Goal: Transaction & Acquisition: Purchase product/service

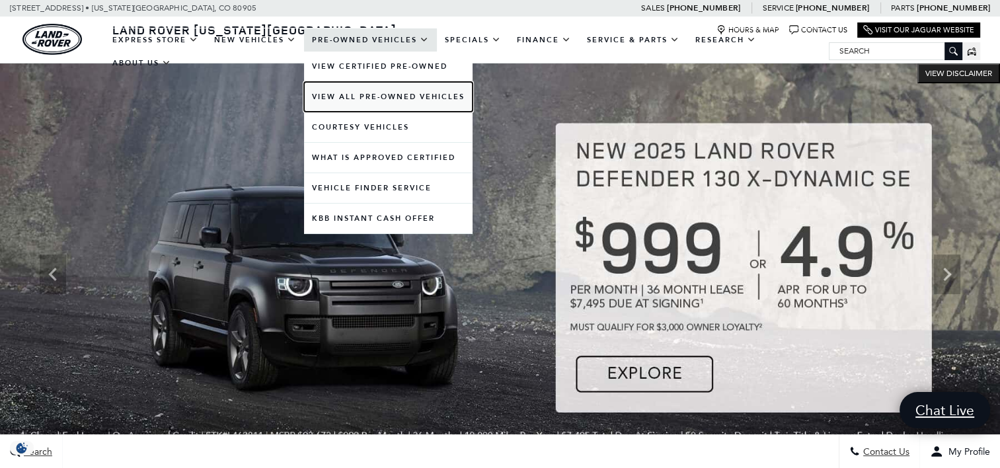
click at [373, 95] on link "View All Pre-Owned Vehicles" at bounding box center [388, 97] width 169 height 30
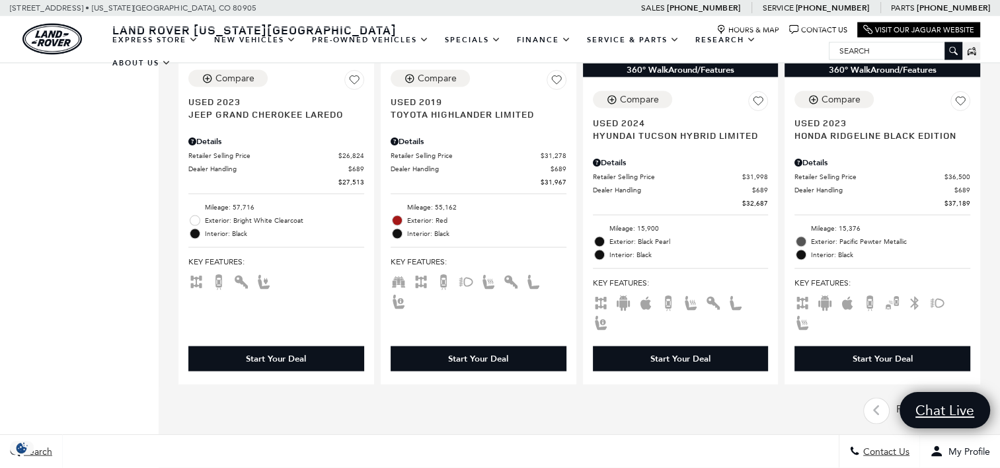
scroll to position [2644, 0]
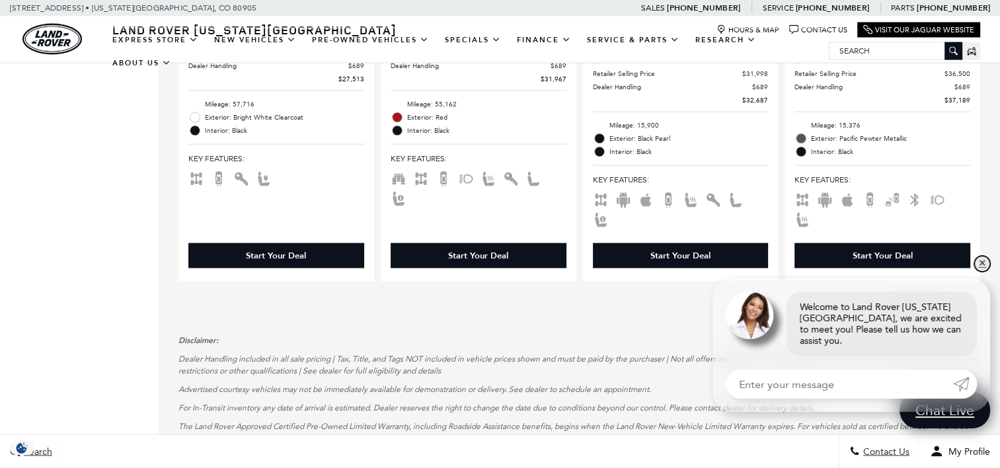
click at [979, 272] on link "✕" at bounding box center [982, 264] width 16 height 16
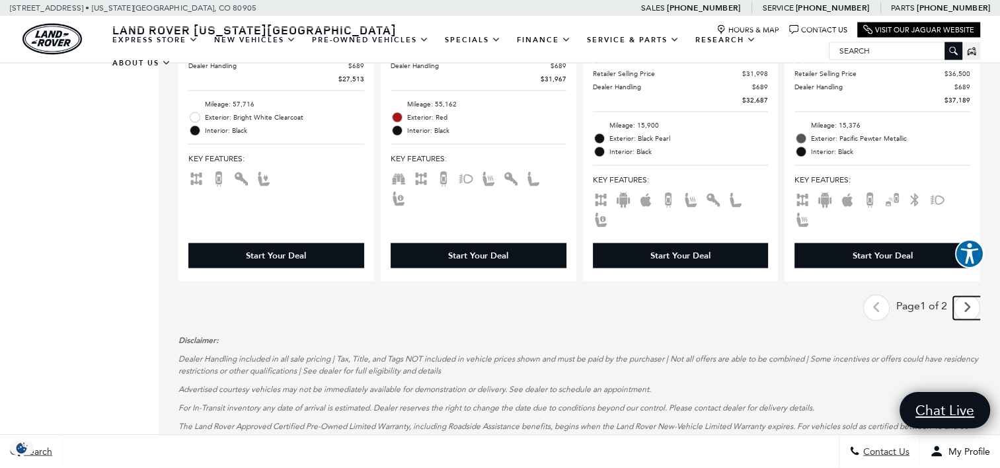
click at [972, 297] on icon "next page" at bounding box center [967, 307] width 9 height 21
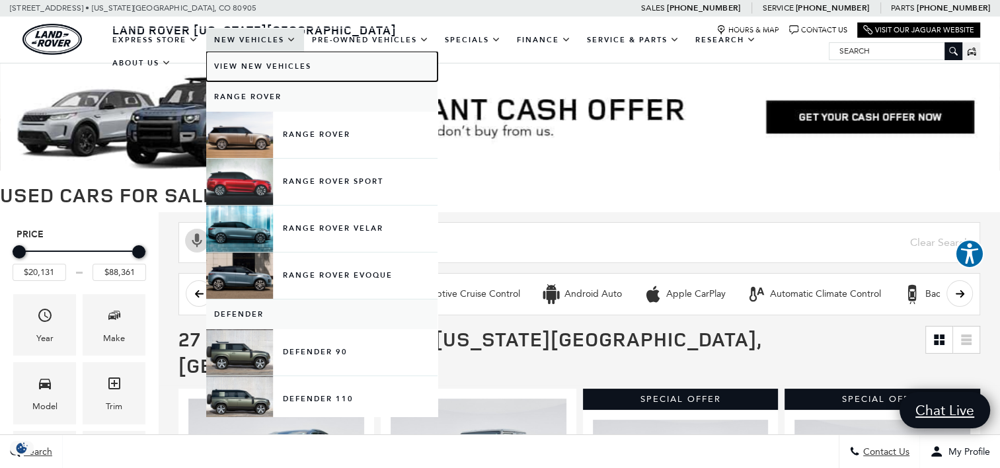
click at [270, 66] on link "View New Vehicles" at bounding box center [321, 67] width 231 height 30
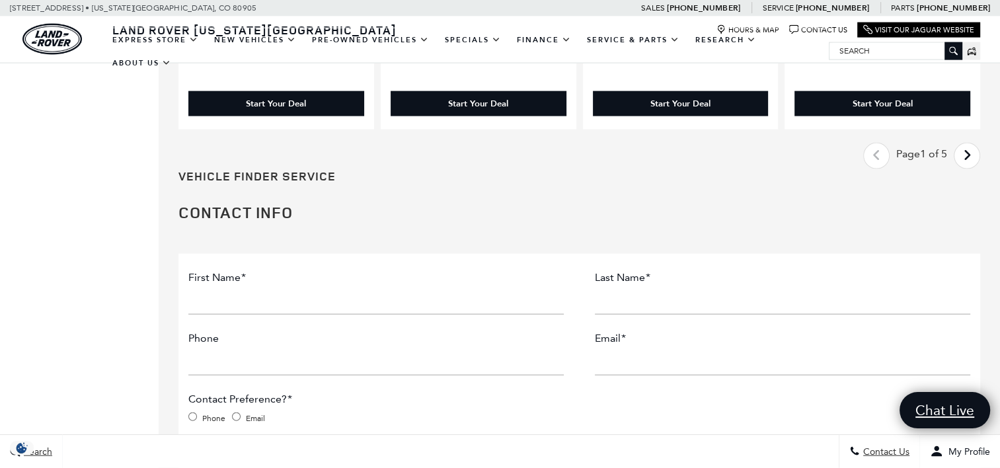
scroll to position [2974, 0]
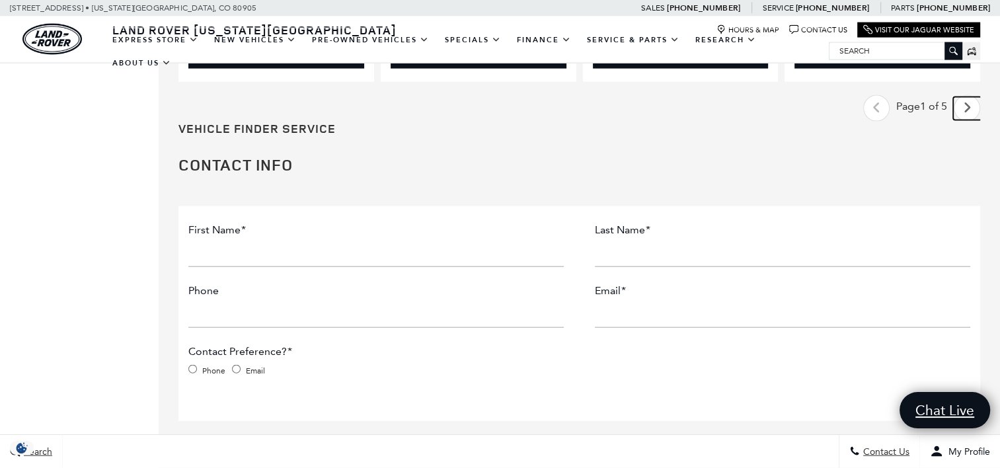
click at [972, 97] on icon "next page" at bounding box center [967, 107] width 9 height 21
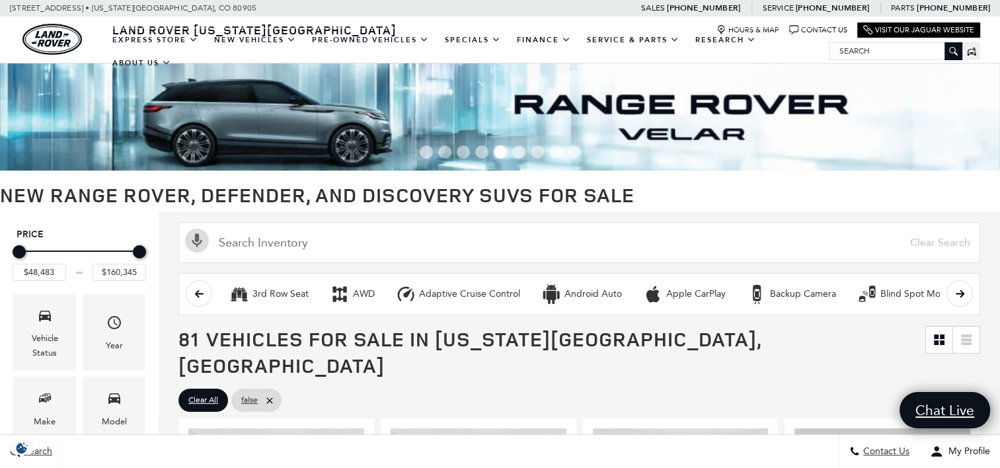
scroll to position [264, 0]
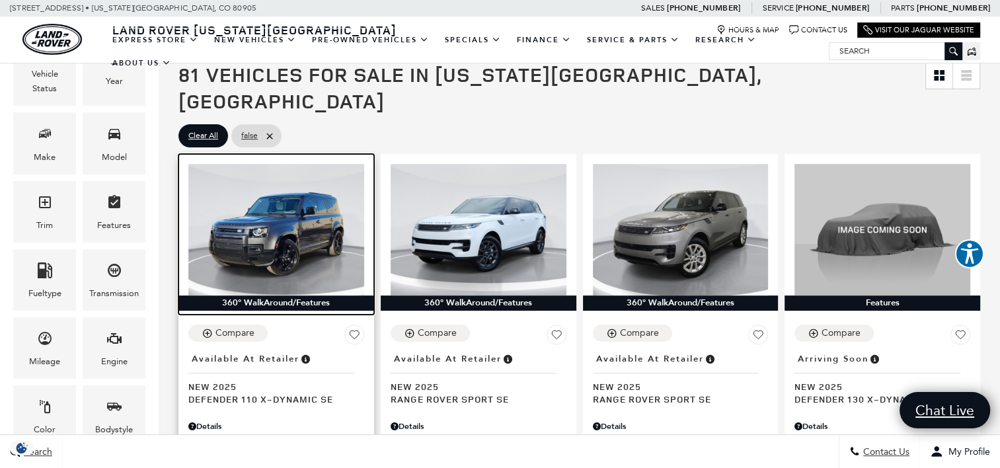
click at [291, 226] on img at bounding box center [276, 230] width 176 height 132
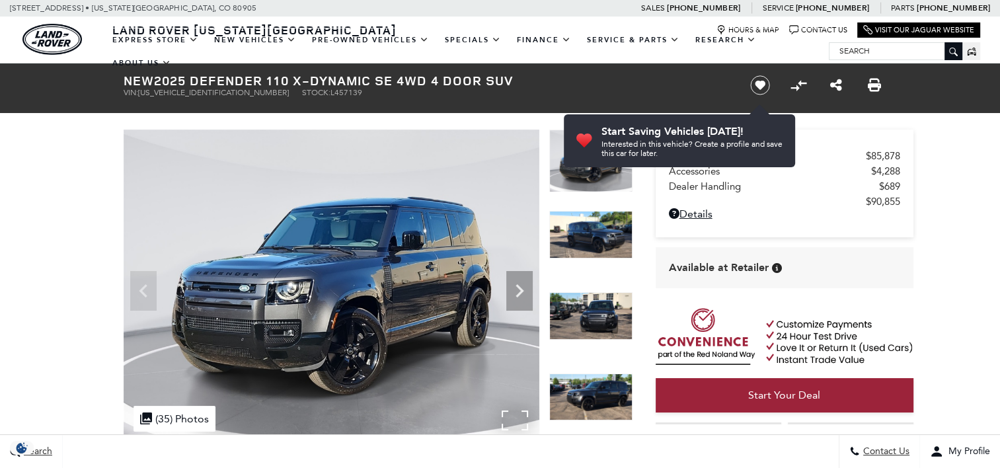
click at [423, 273] on img at bounding box center [332, 286] width 416 height 312
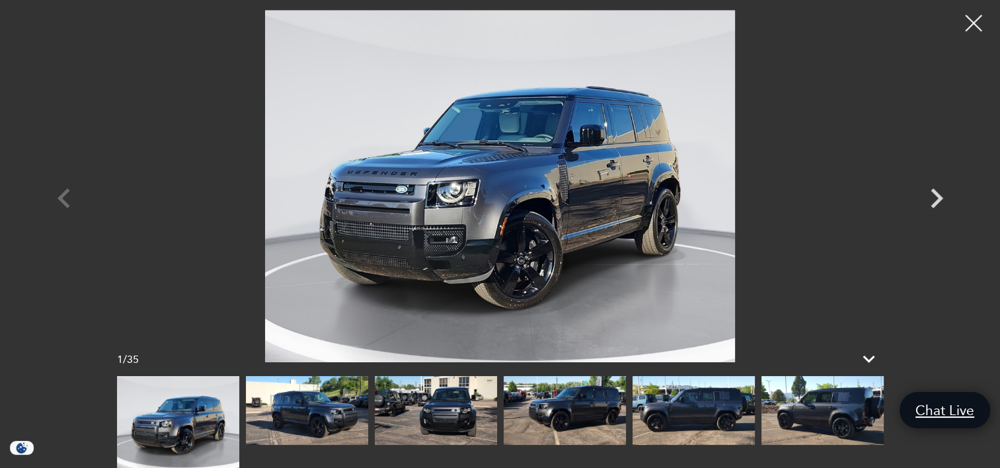
click at [835, 417] on img at bounding box center [822, 410] width 122 height 69
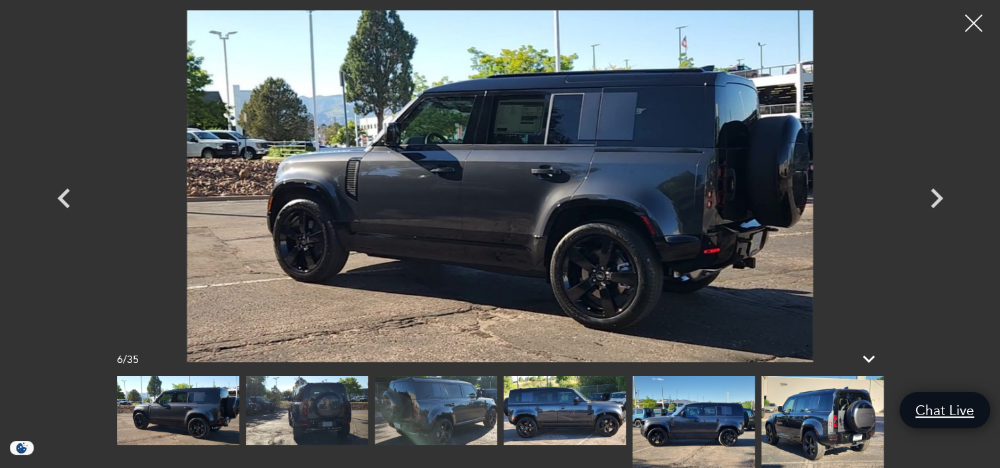
click at [974, 26] on div at bounding box center [973, 23] width 35 height 35
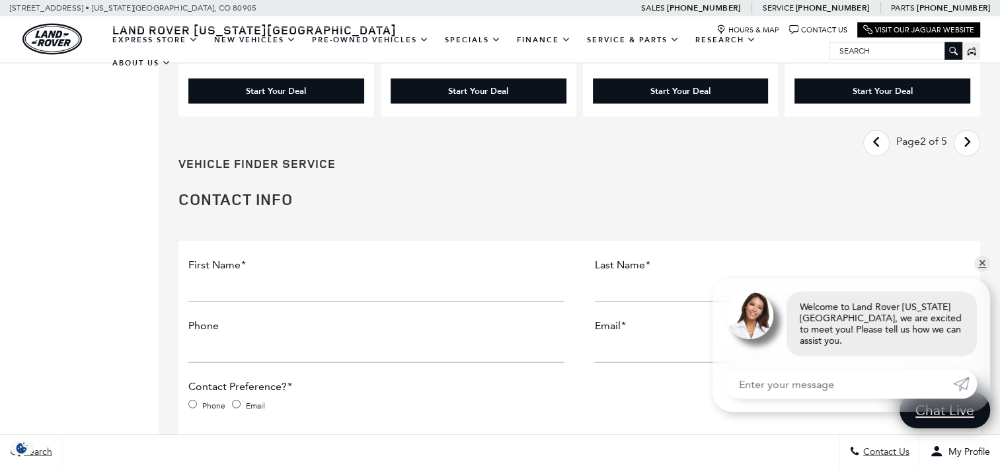
scroll to position [2974, 0]
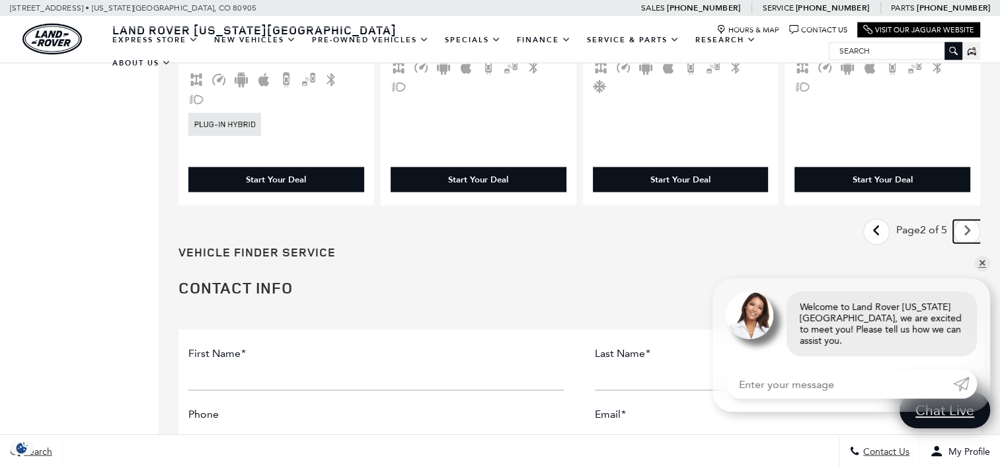
click at [972, 220] on icon "next page" at bounding box center [967, 230] width 9 height 21
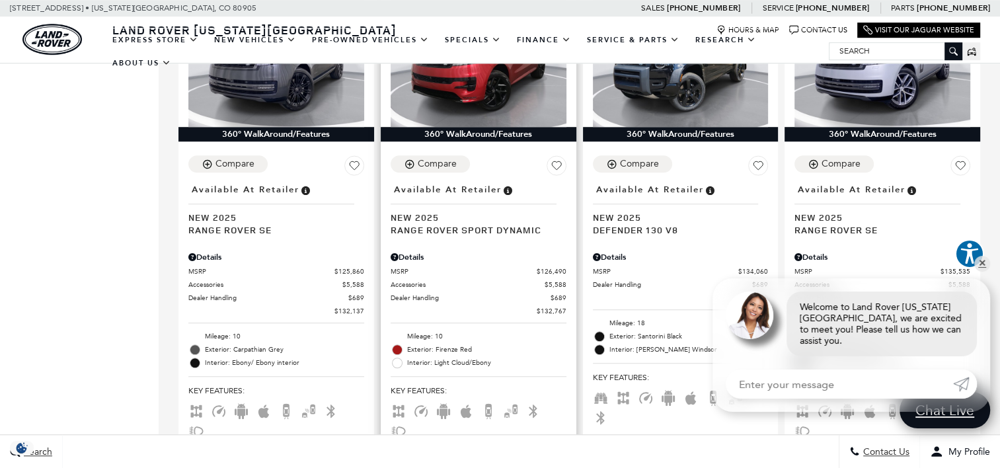
scroll to position [1322, 0]
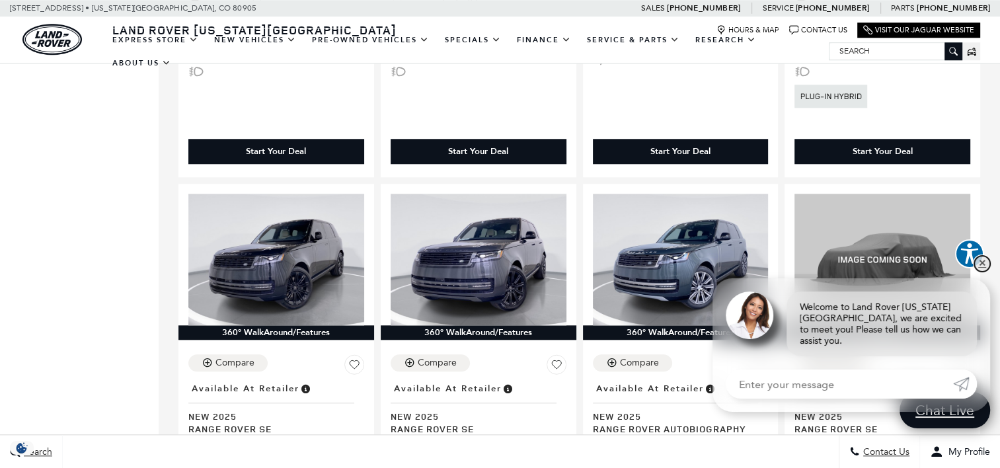
click at [986, 272] on link "✕" at bounding box center [982, 264] width 16 height 16
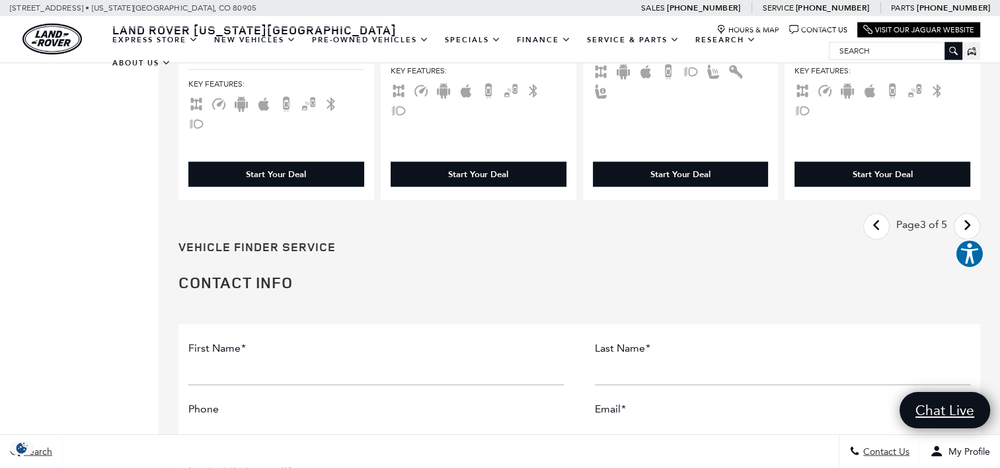
scroll to position [2842, 0]
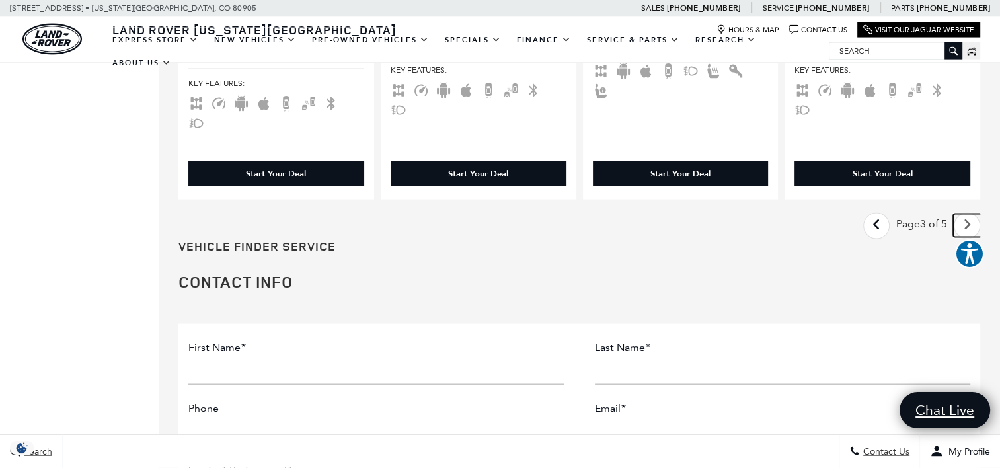
click at [972, 214] on icon "next page" at bounding box center [967, 224] width 9 height 21
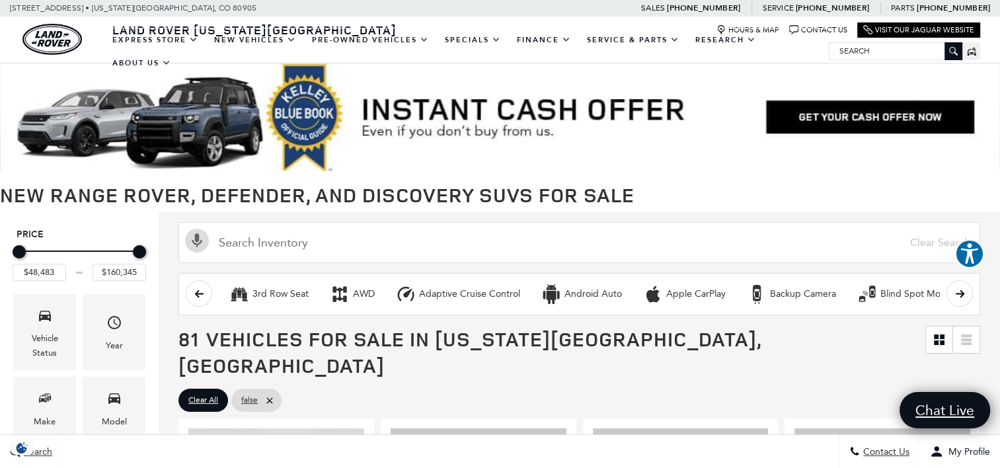
scroll to position [264, 0]
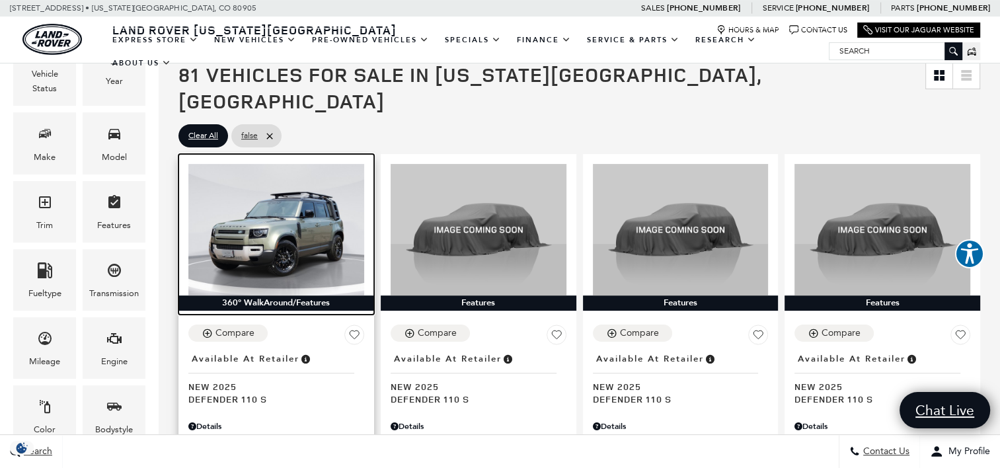
click at [304, 205] on img at bounding box center [276, 230] width 176 height 132
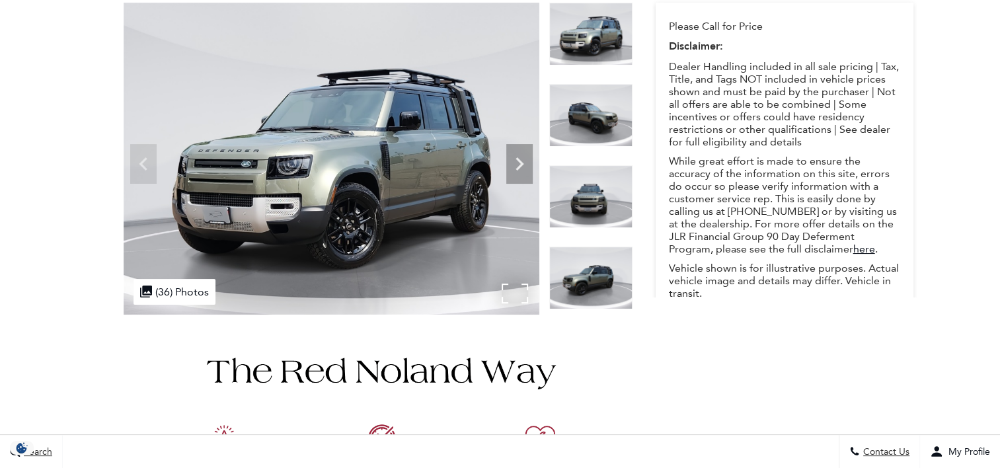
scroll to position [132, 0]
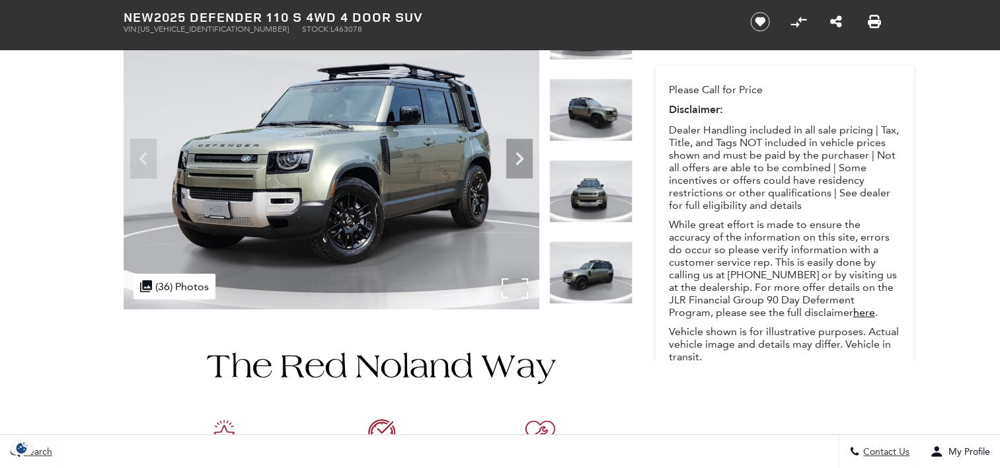
click at [459, 182] on img at bounding box center [332, 153] width 416 height 312
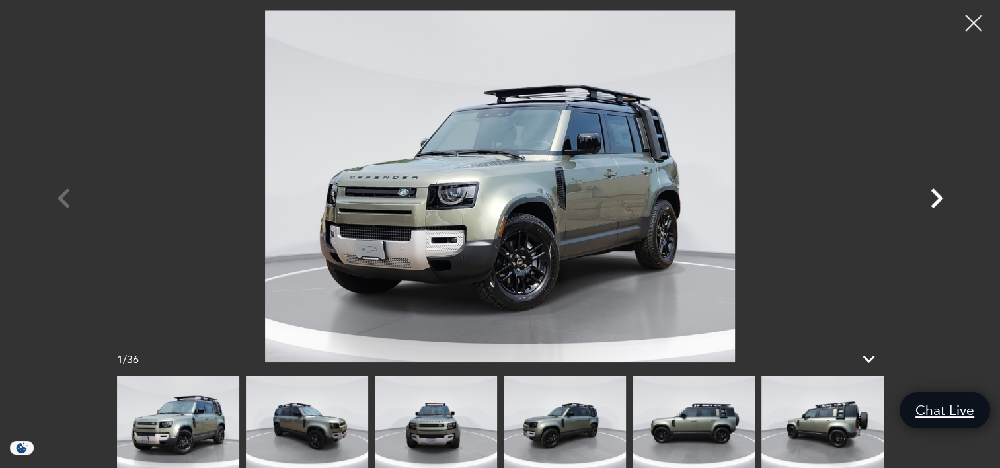
click at [927, 195] on icon "Next" at bounding box center [937, 198] width 40 height 40
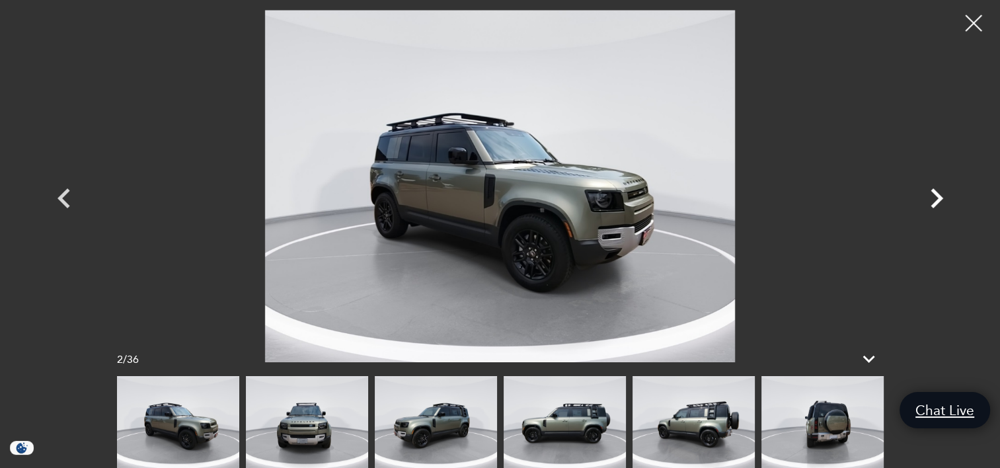
click at [931, 196] on icon "Next" at bounding box center [937, 198] width 40 height 40
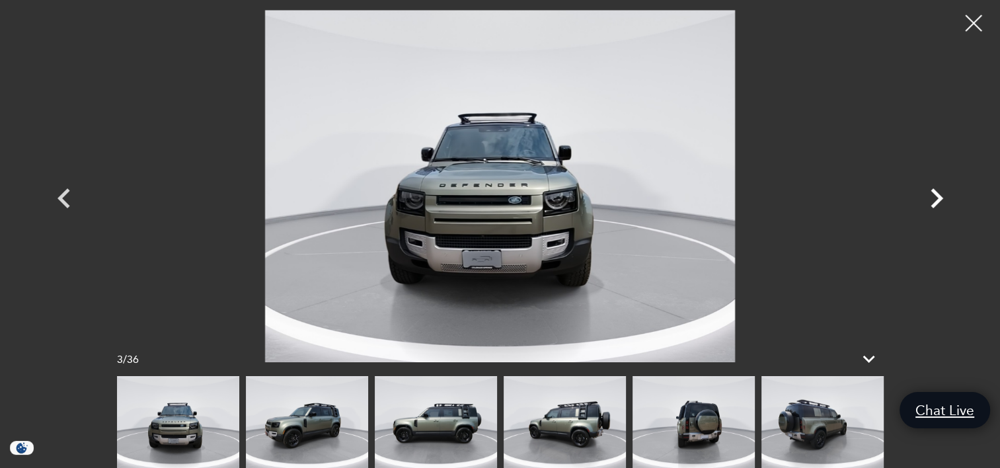
click at [931, 196] on icon "Next" at bounding box center [937, 198] width 40 height 40
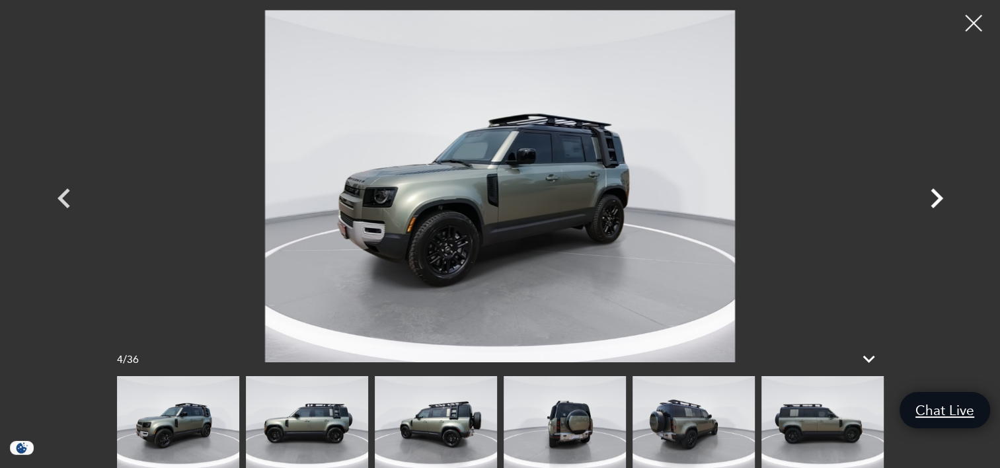
click at [931, 196] on icon "Next" at bounding box center [937, 198] width 40 height 40
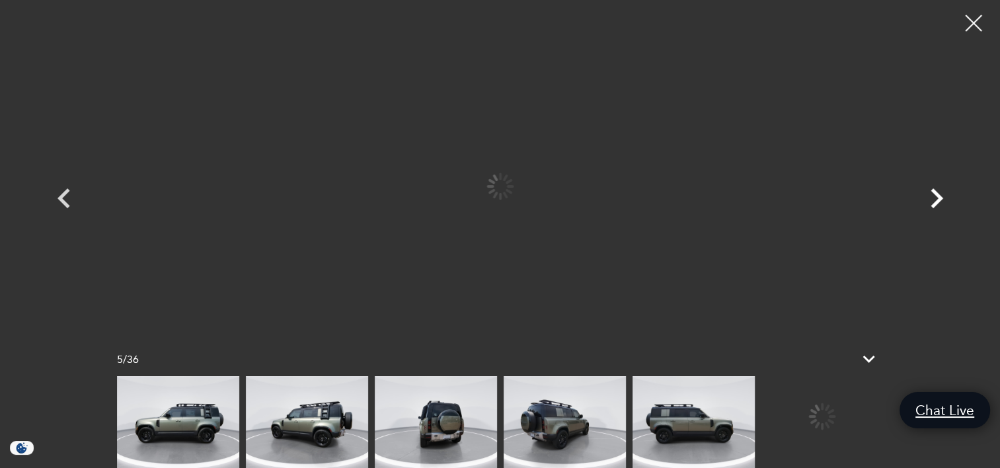
click at [931, 196] on icon "Next" at bounding box center [937, 198] width 40 height 40
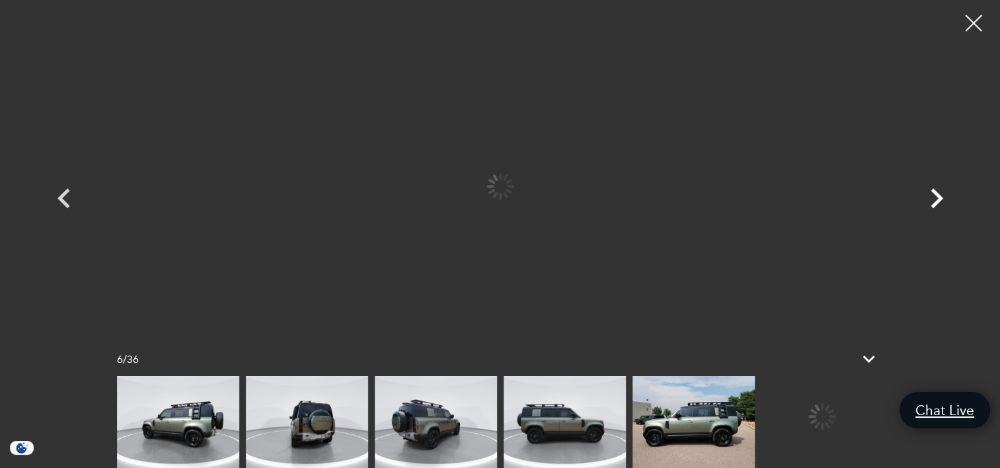
click at [931, 196] on icon "Next" at bounding box center [937, 198] width 40 height 40
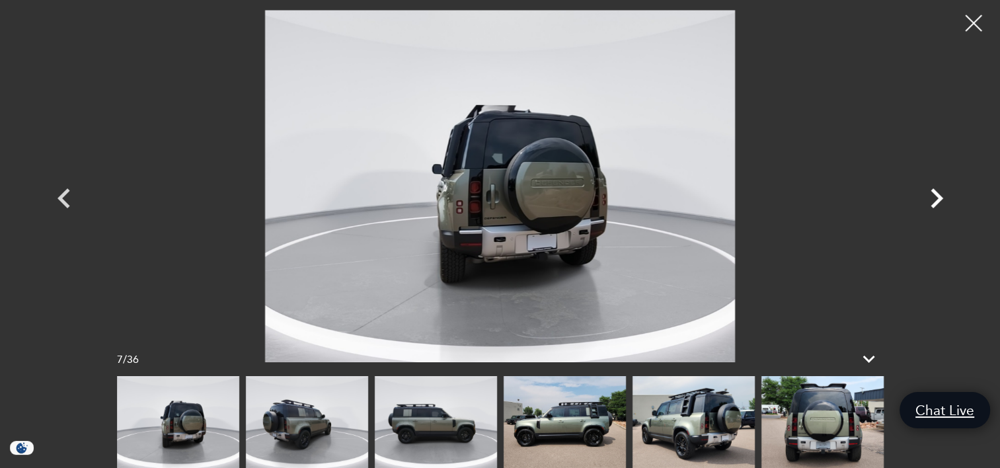
click at [931, 196] on icon "Next" at bounding box center [937, 198] width 40 height 40
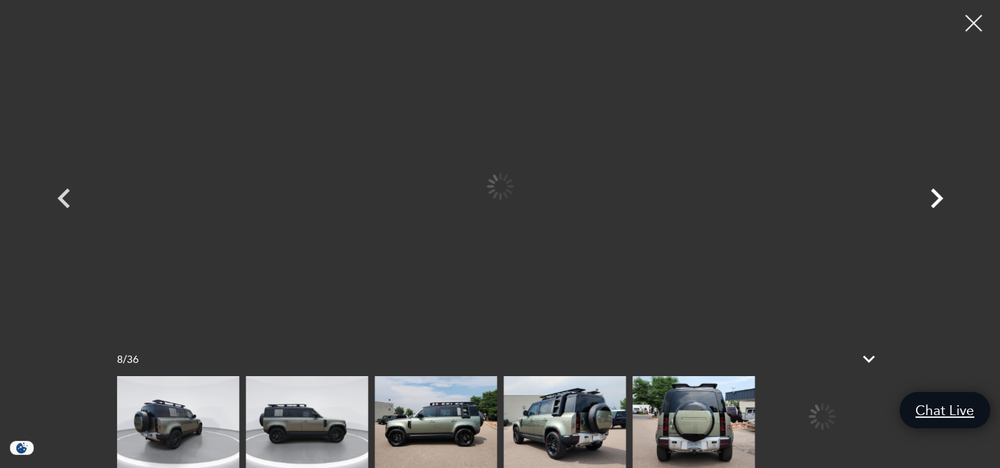
click at [931, 196] on icon "Next" at bounding box center [937, 198] width 40 height 40
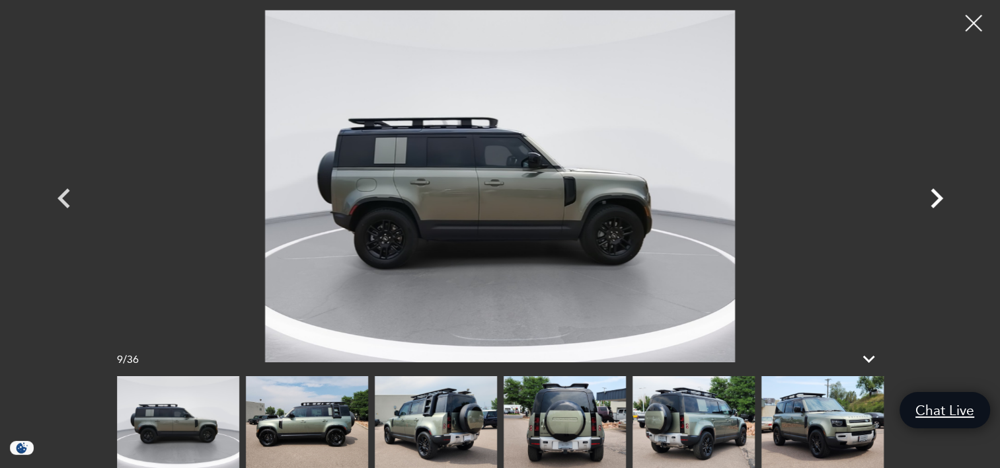
click at [931, 196] on icon "Next" at bounding box center [937, 198] width 40 height 40
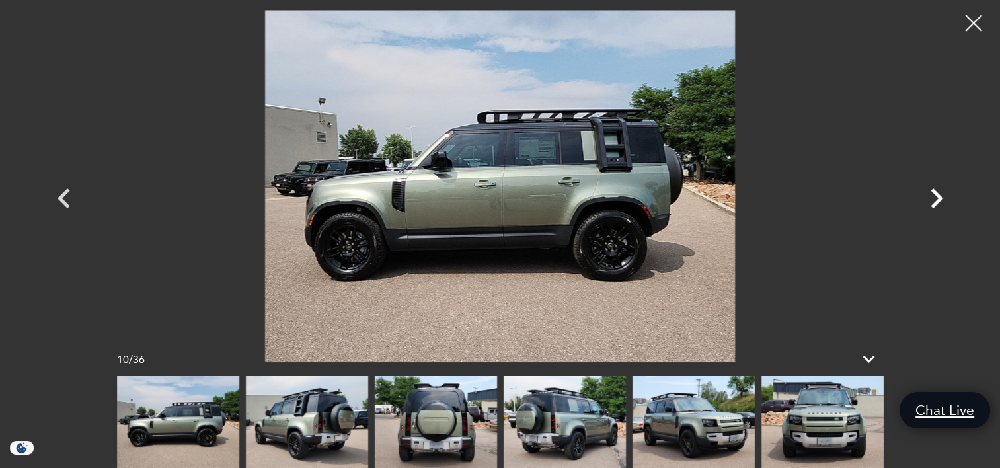
click at [931, 196] on icon "Next" at bounding box center [937, 198] width 40 height 40
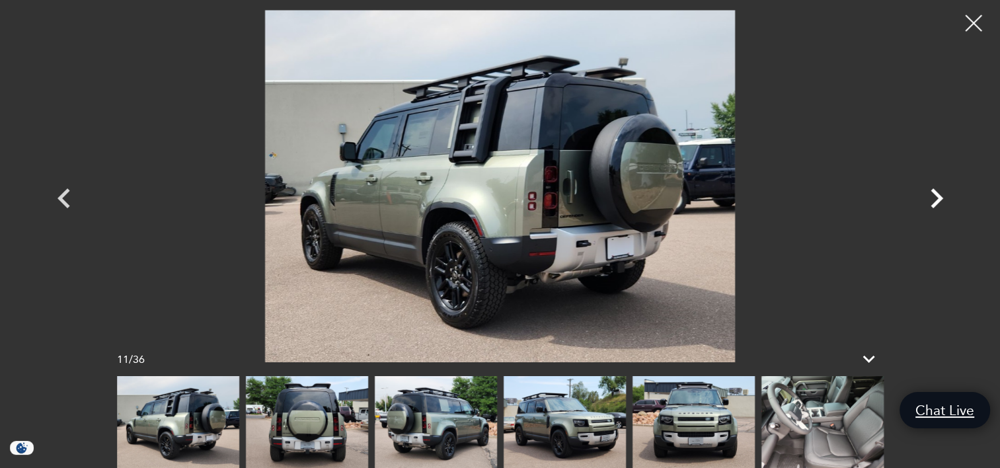
click at [931, 196] on icon "Next" at bounding box center [937, 198] width 40 height 40
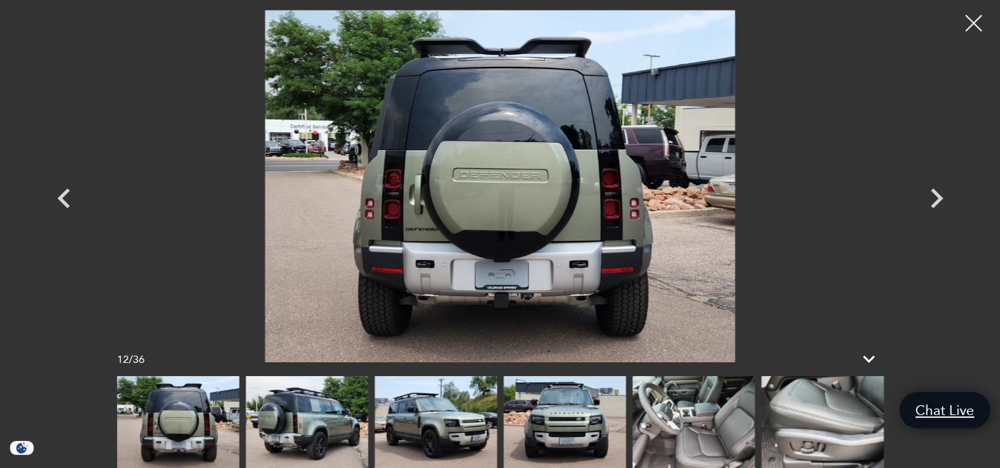
click at [681, 418] on img at bounding box center [693, 422] width 122 height 92
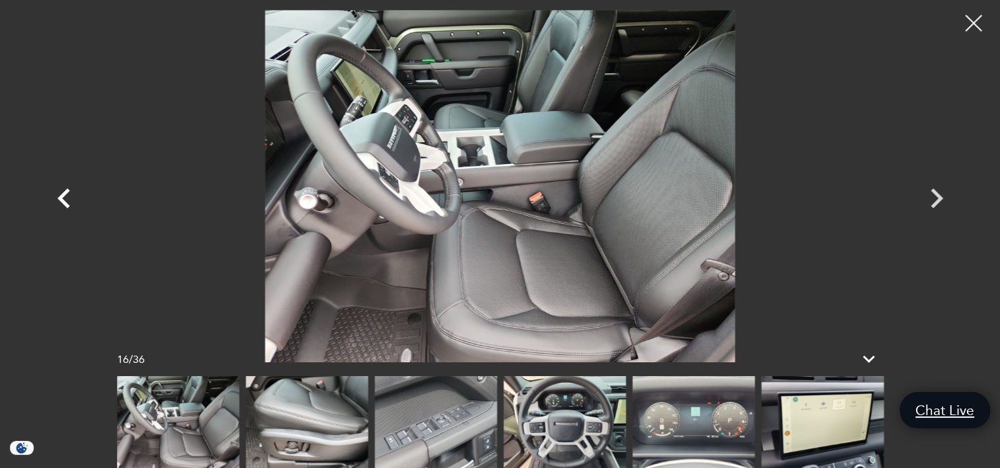
click at [66, 193] on icon "Previous" at bounding box center [63, 198] width 13 height 20
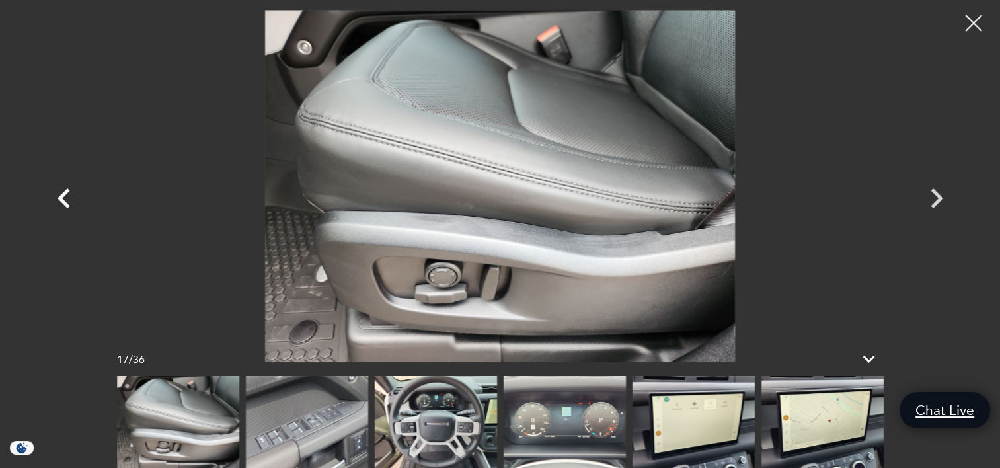
click at [69, 200] on icon "Previous" at bounding box center [64, 198] width 40 height 40
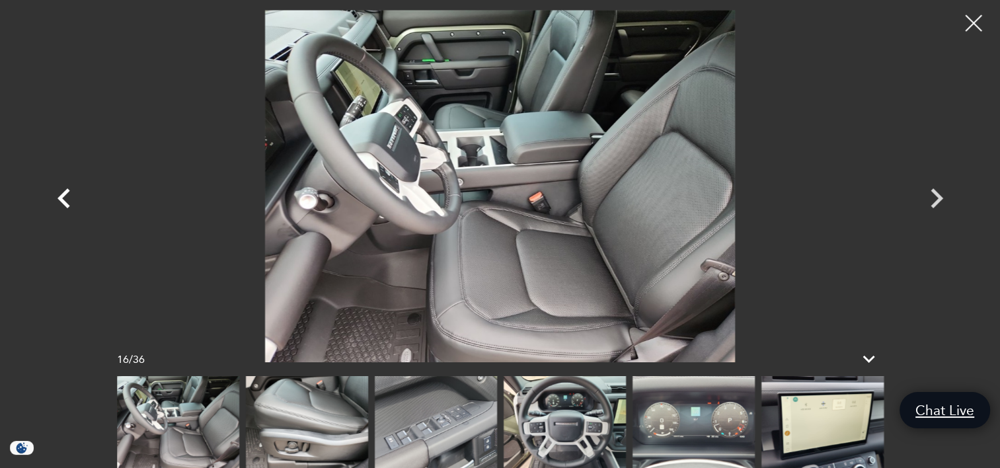
click at [69, 200] on icon "Previous" at bounding box center [64, 198] width 40 height 40
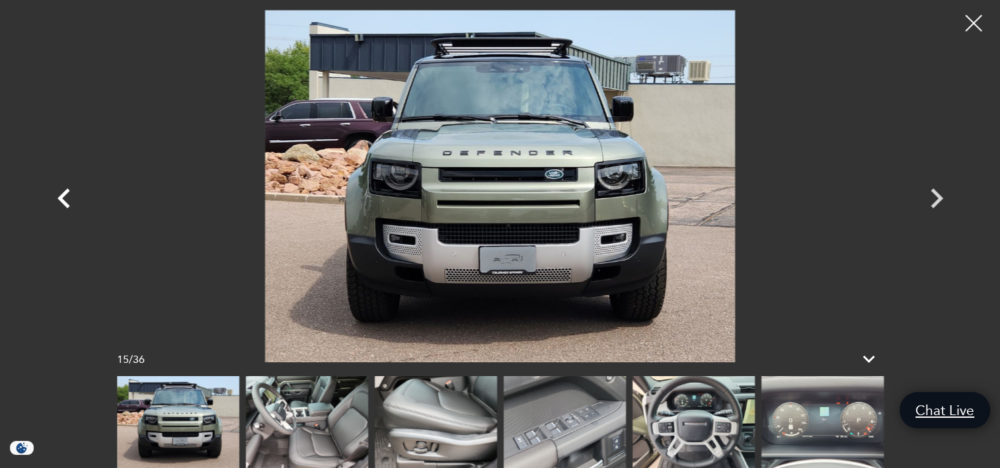
click at [69, 200] on icon "Previous" at bounding box center [64, 198] width 40 height 40
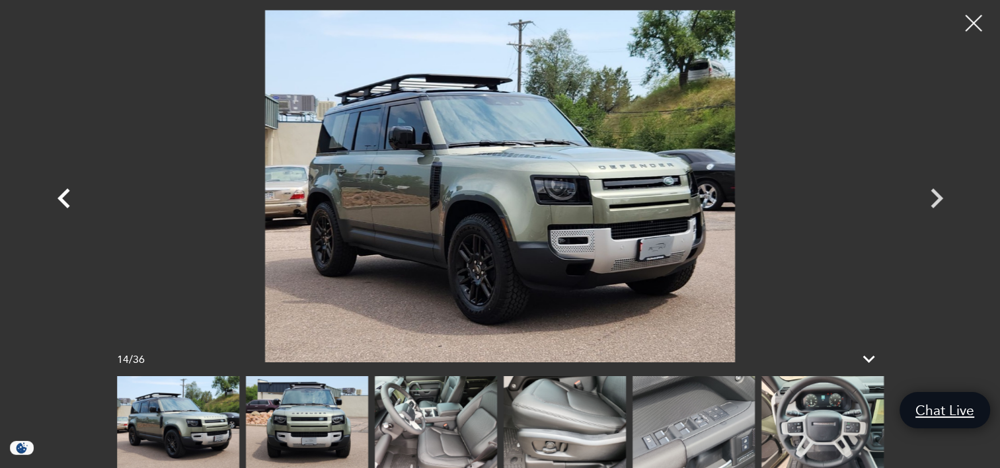
click at [69, 200] on icon "Previous" at bounding box center [64, 198] width 40 height 40
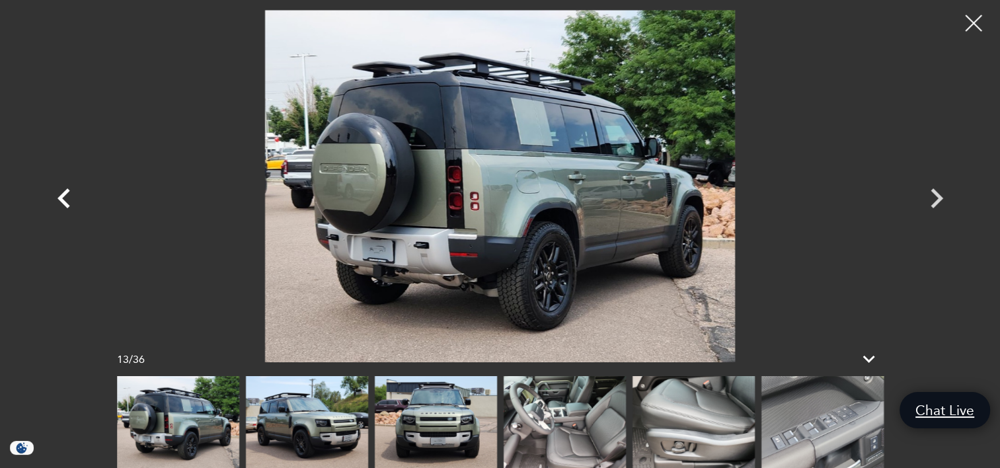
click at [69, 200] on icon "Previous" at bounding box center [64, 198] width 40 height 40
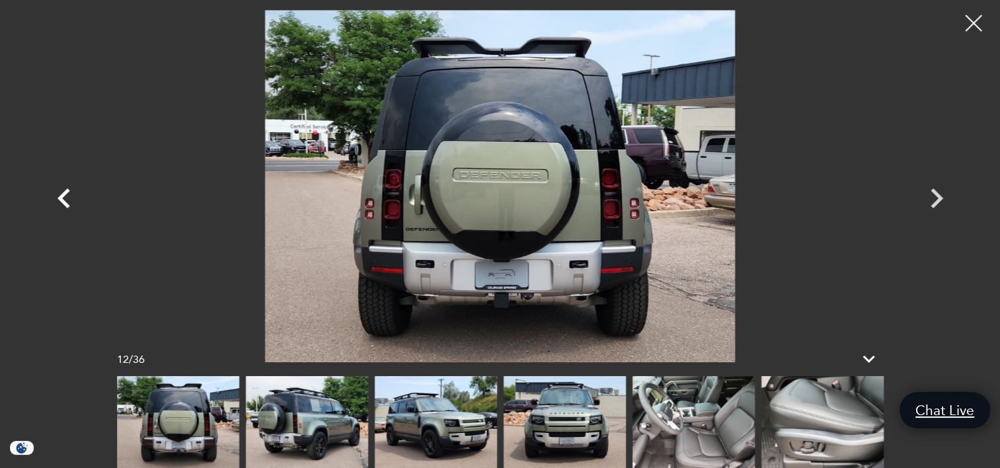
click at [69, 200] on icon "Previous" at bounding box center [64, 198] width 40 height 40
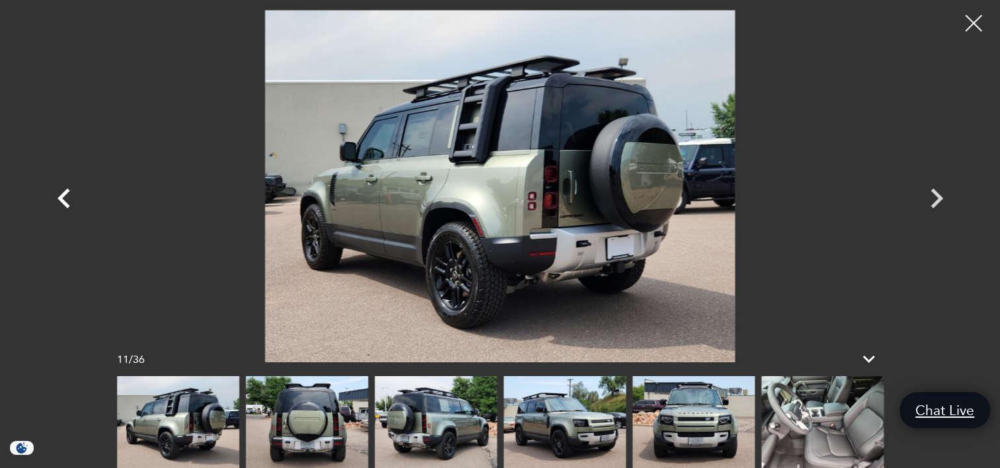
click at [69, 200] on icon "Previous" at bounding box center [64, 198] width 40 height 40
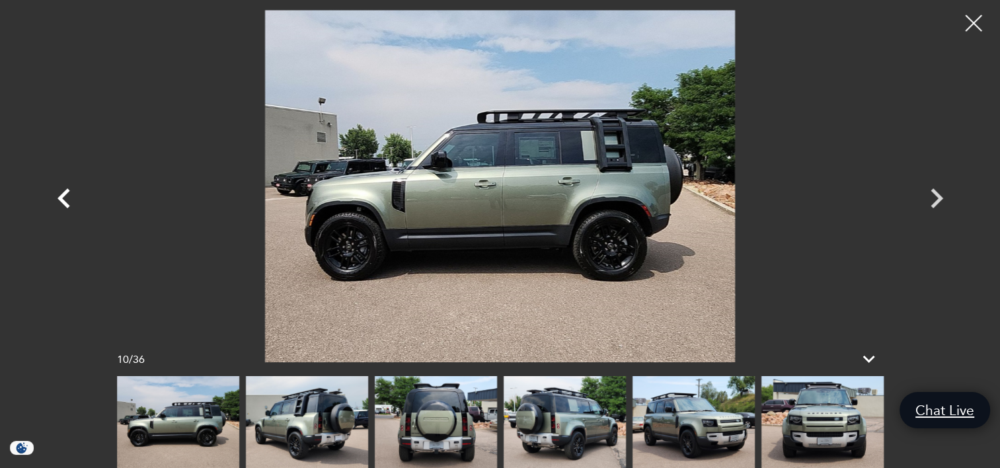
click at [69, 200] on icon "Previous" at bounding box center [64, 198] width 40 height 40
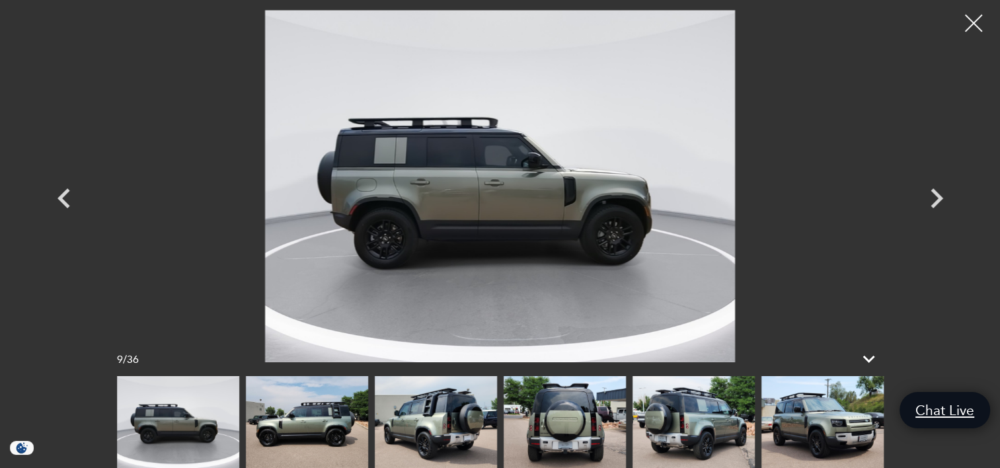
click at [968, 32] on div at bounding box center [973, 23] width 35 height 35
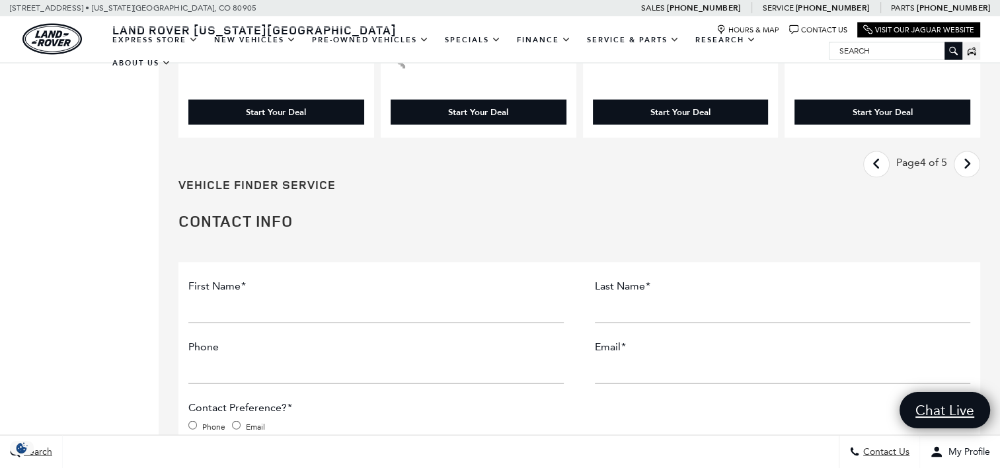
scroll to position [2776, 0]
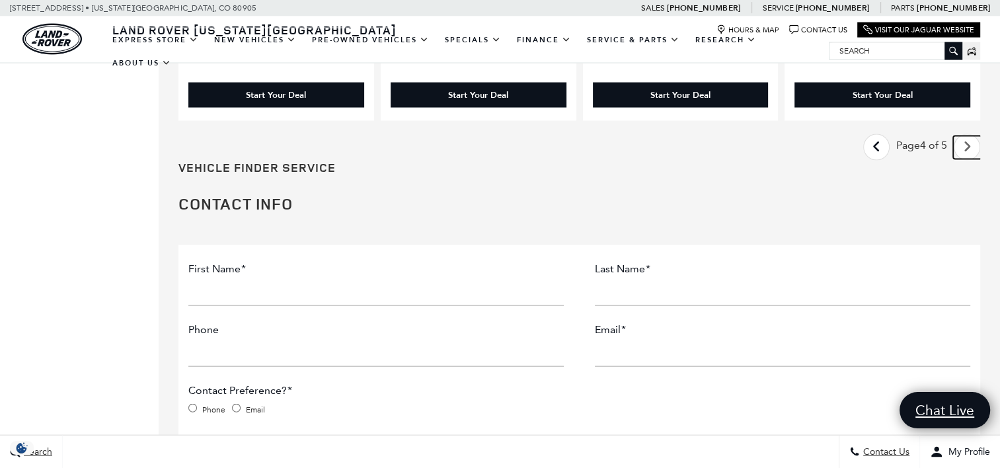
click at [981, 136] on link "Next - Page" at bounding box center [967, 147] width 28 height 23
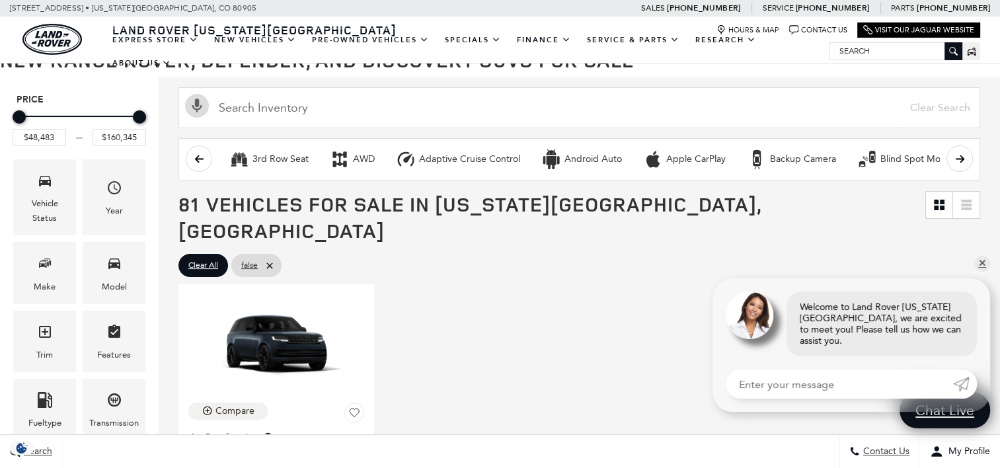
scroll to position [264, 0]
